Goal: Use online tool/utility: Utilize a website feature to perform a specific function

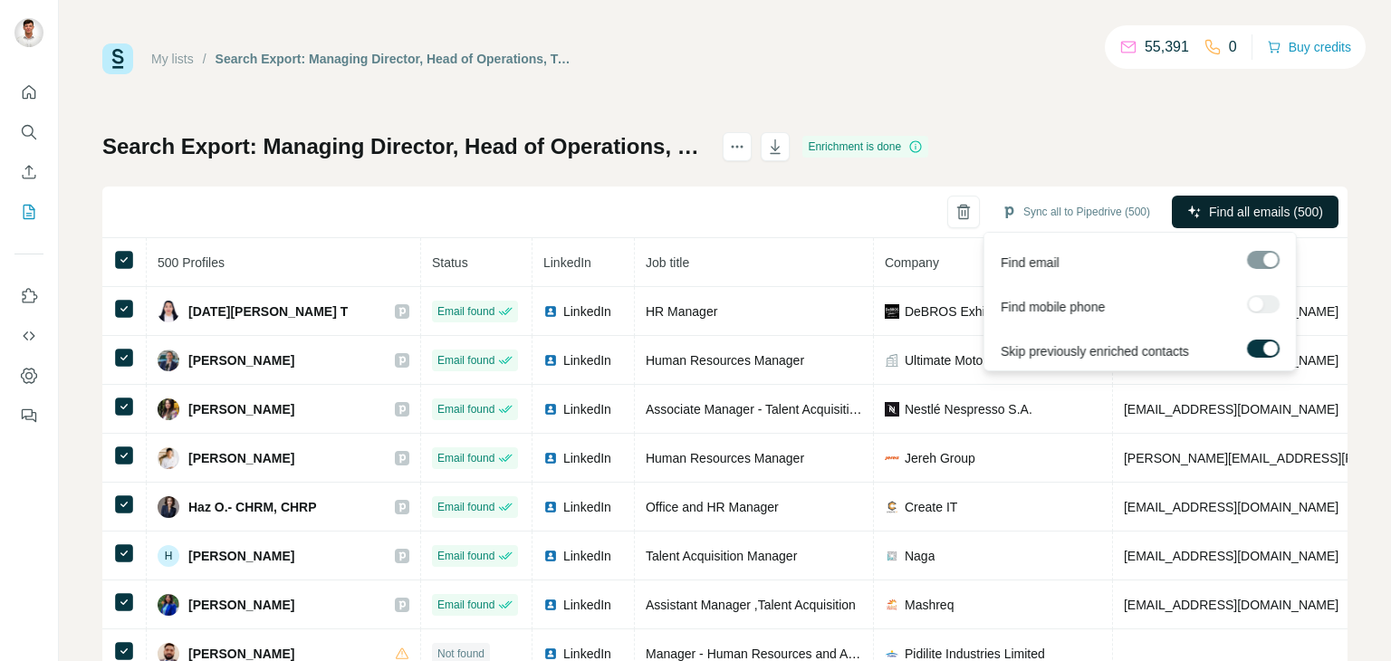
click at [1209, 208] on span "Find all emails (500)" at bounding box center [1266, 212] width 114 height 18
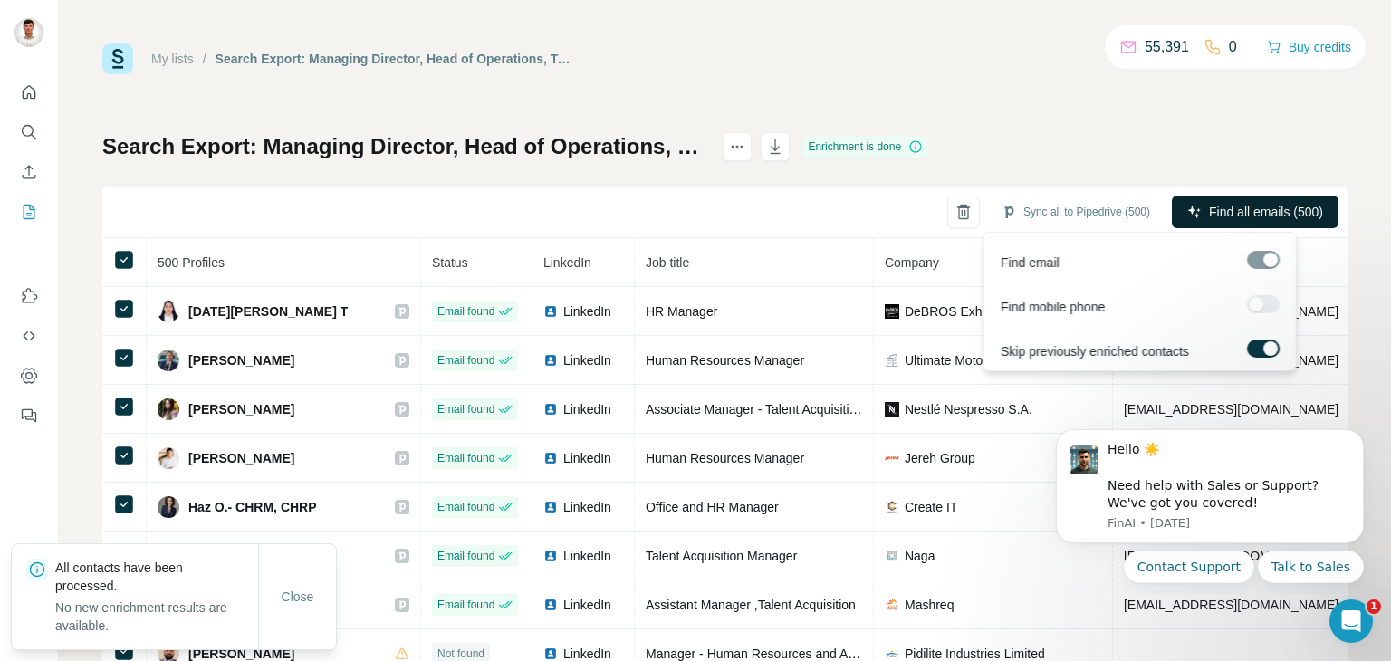
click at [1225, 217] on span "Find all emails (500)" at bounding box center [1266, 212] width 114 height 18
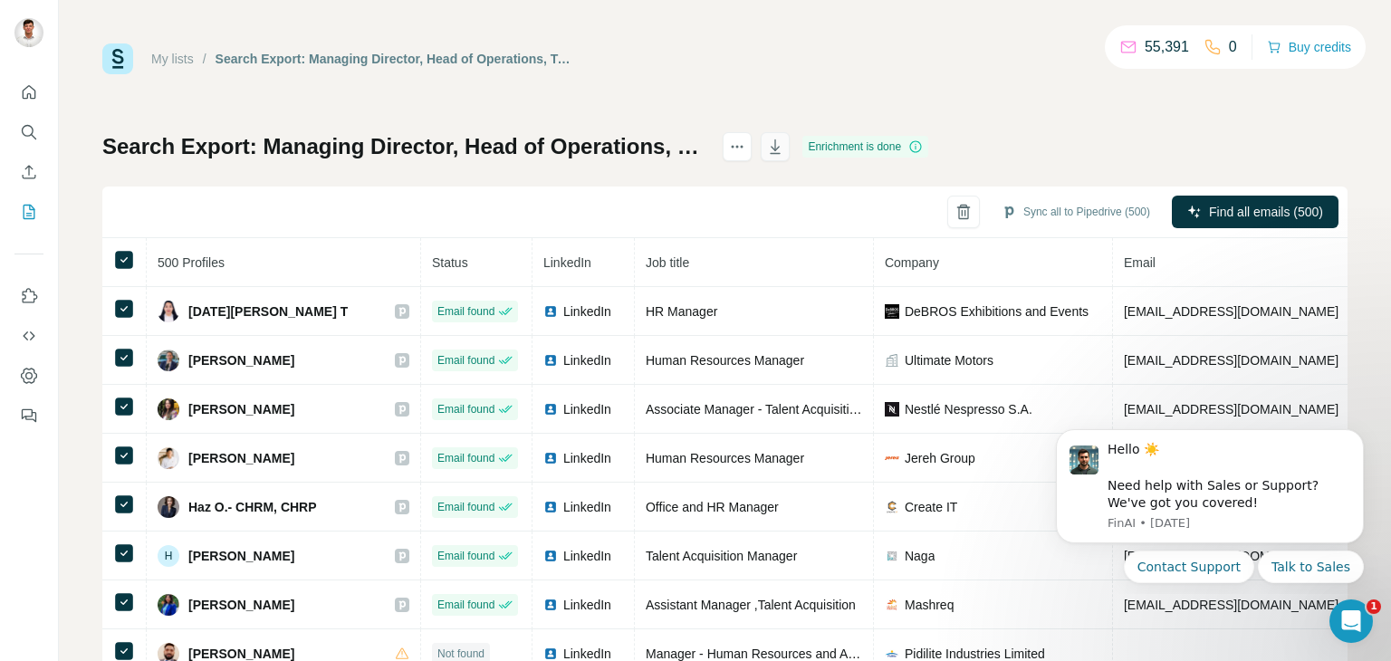
click at [785, 145] on icon "button" at bounding box center [775, 147] width 18 height 18
